Goal: Check status: Check status

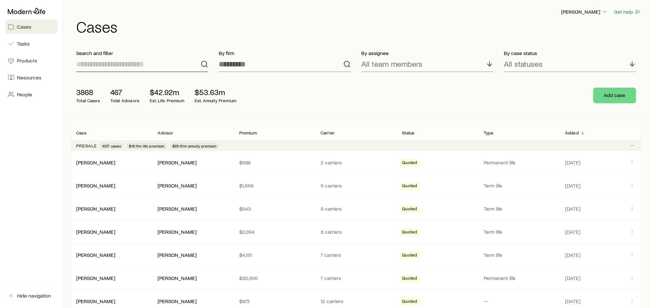
click at [146, 68] on input at bounding box center [142, 64] width 132 height 16
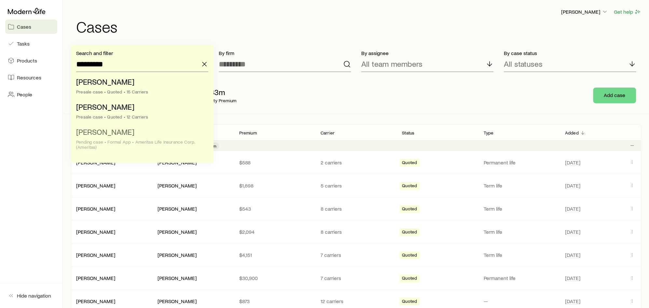
click at [123, 141] on div "Pending case • Formal App • Ameritas Life Insurance Corp. (Ameritas)" at bounding box center [140, 144] width 128 height 10
type input "**********"
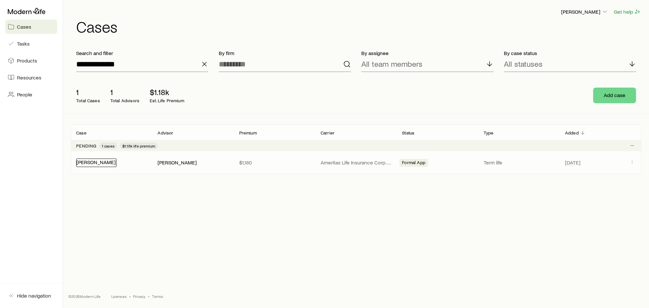
click at [103, 161] on link "[PERSON_NAME]" at bounding box center [95, 162] width 39 height 6
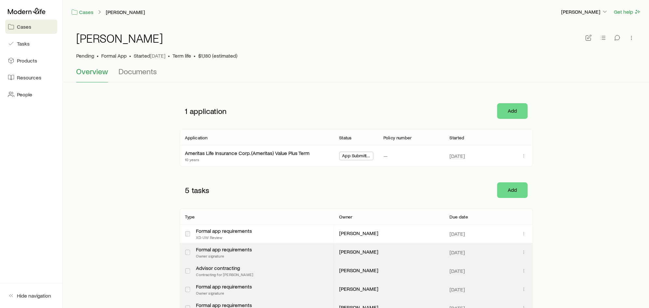
click at [136, 56] on p "Started [DATE]" at bounding box center [150, 55] width 32 height 7
click at [136, 65] on div "[PERSON_NAME] • Formal App • Started [DATE] • Term life • $1,180 (estimated)" at bounding box center [356, 45] width 560 height 43
click at [132, 73] on span "Documents" at bounding box center [137, 71] width 38 height 9
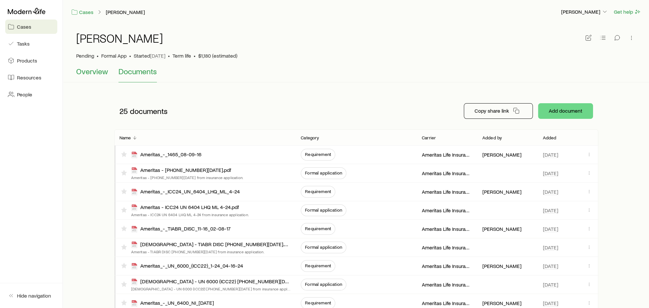
click at [84, 73] on span "Overview" at bounding box center [92, 71] width 32 height 9
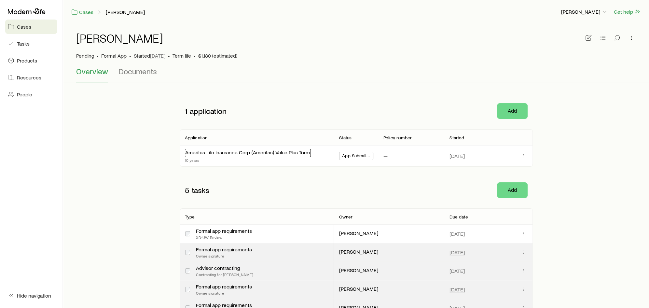
click at [208, 151] on link "Ameritas Life Insurance Corp. (Ameritas) Value Plus Term" at bounding box center [247, 152] width 125 height 6
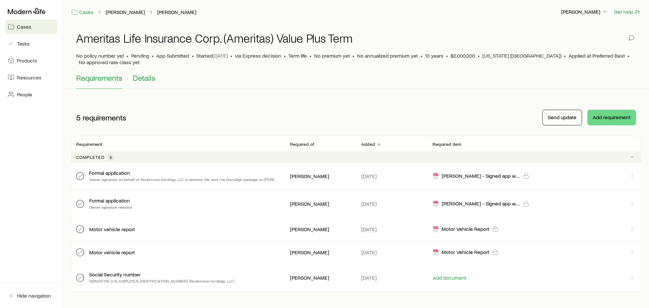
click at [137, 74] on span "Details" at bounding box center [144, 77] width 22 height 9
